Goal: Task Accomplishment & Management: Manage account settings

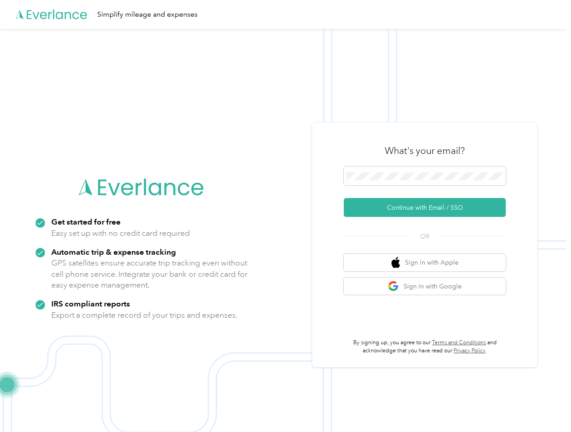
click at [286, 216] on img at bounding box center [283, 245] width 567 height 432
click at [286, 14] on div "Simplify mileage and expenses" at bounding box center [283, 14] width 567 height 29
click at [429, 208] on button "Continue with Email / SSO" at bounding box center [425, 207] width 162 height 19
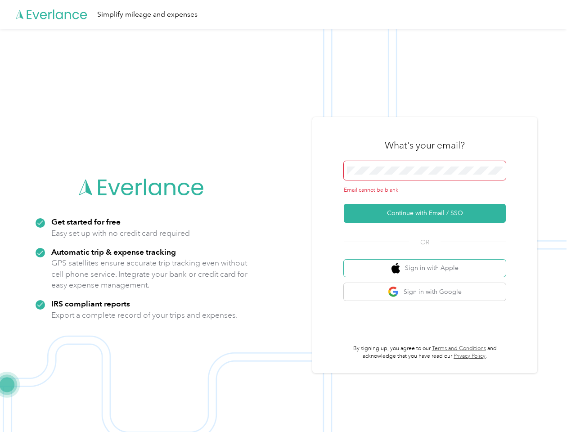
click at [429, 263] on button "Sign in with Apple" at bounding box center [425, 269] width 162 height 18
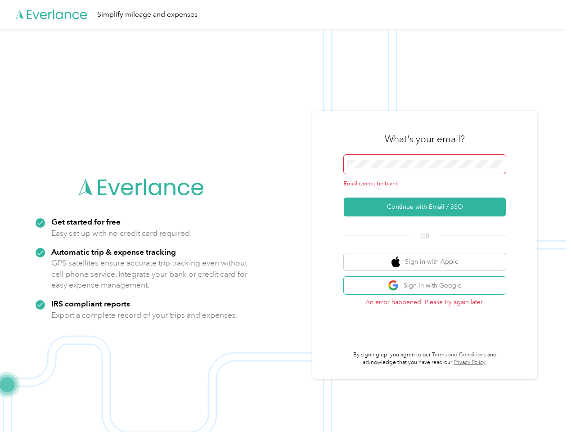
click at [429, 286] on button "Sign in with Google" at bounding box center [425, 286] width 162 height 18
